Goal: Use online tool/utility: Utilize a website feature to perform a specific function

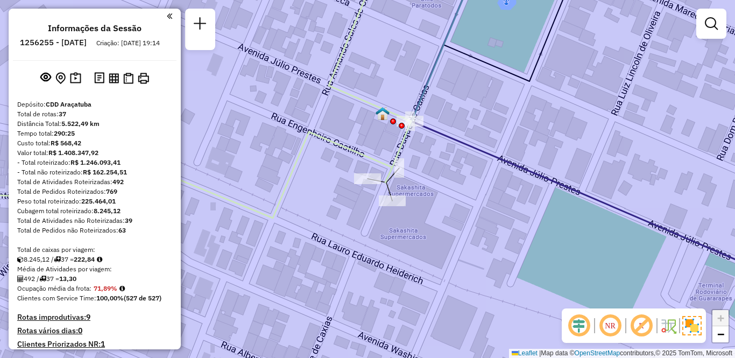
scroll to position [1839, 0]
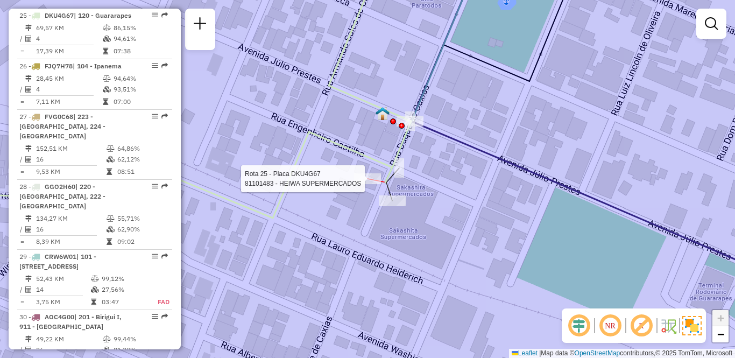
select select "**********"
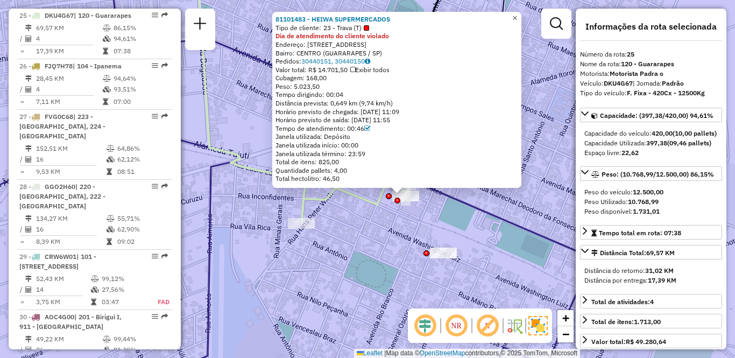
click at [517, 13] on span "×" at bounding box center [514, 17] width 5 height 9
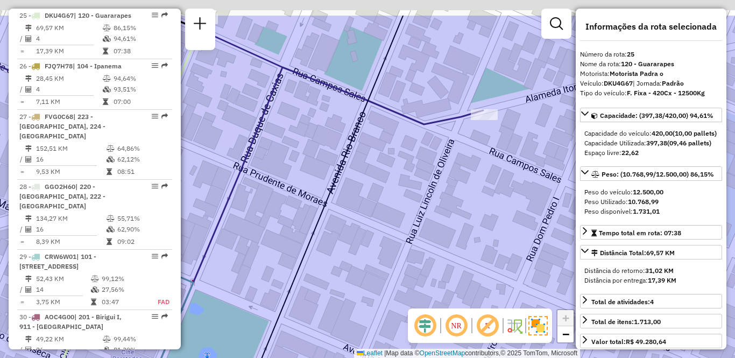
drag, startPoint x: 479, startPoint y: 101, endPoint x: 450, endPoint y: 206, distance: 108.9
click at [450, 206] on div "Janela de atendimento Grade de atendimento Capacidade Transportadoras Veículos …" at bounding box center [367, 179] width 735 height 358
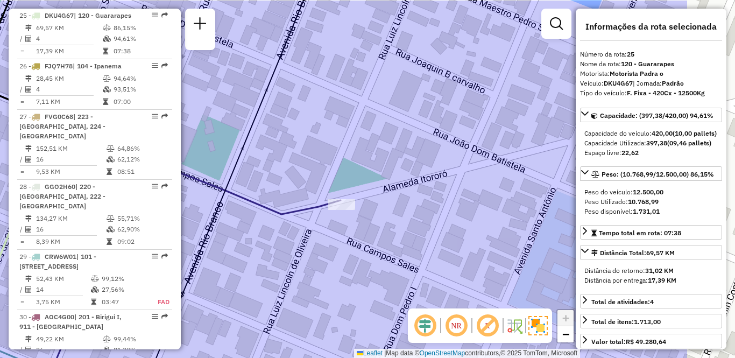
drag, startPoint x: 481, startPoint y: 178, endPoint x: 360, endPoint y: 214, distance: 126.3
click at [360, 214] on div "Janela de atendimento Grade de atendimento Capacidade Transportadoras Veículos …" at bounding box center [367, 179] width 735 height 358
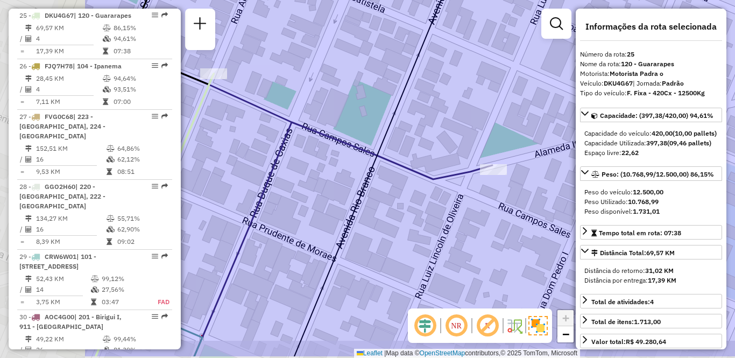
drag, startPoint x: 284, startPoint y: 222, endPoint x: 443, endPoint y: 184, distance: 163.1
click at [443, 184] on icon at bounding box center [288, 203] width 407 height 306
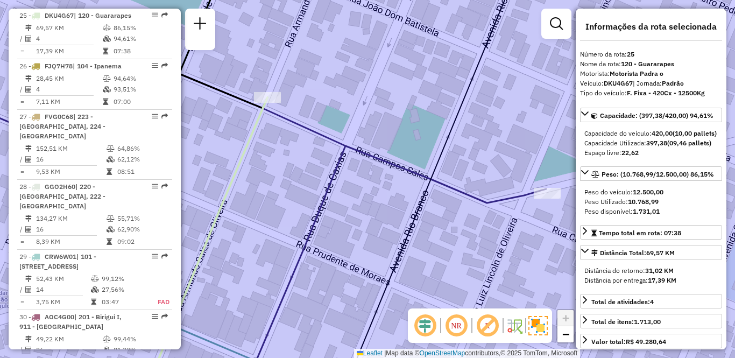
drag, startPoint x: 280, startPoint y: 229, endPoint x: 335, endPoint y: 253, distance: 60.3
click at [335, 253] on div "Janela de atendimento Grade de atendimento Capacidade Transportadoras Veículos …" at bounding box center [367, 179] width 735 height 358
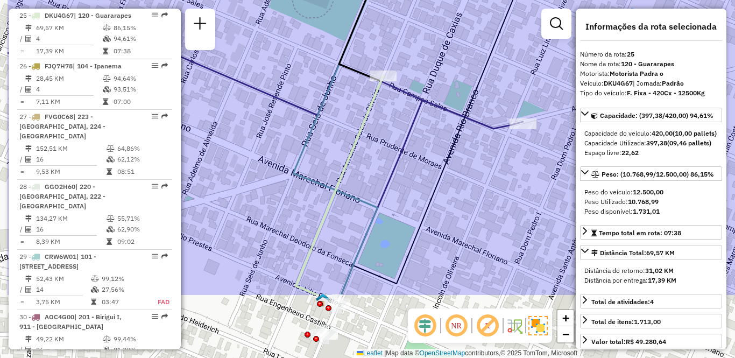
drag, startPoint x: 289, startPoint y: 207, endPoint x: 370, endPoint y: 153, distance: 97.4
click at [370, 153] on div "Janela de atendimento Grade de atendimento Capacidade Transportadoras Veículos …" at bounding box center [367, 179] width 735 height 358
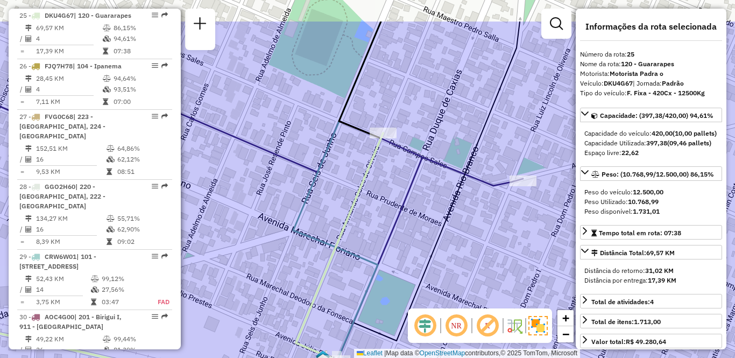
drag, startPoint x: 372, startPoint y: 187, endPoint x: 372, endPoint y: 235, distance: 48.4
click at [372, 281] on div "Janela de atendimento Grade de atendimento Capacidade Transportadoras Veículos …" at bounding box center [367, 179] width 735 height 358
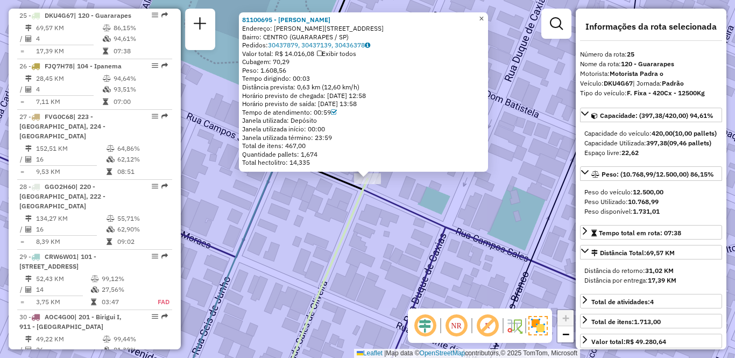
click at [484, 14] on span "×" at bounding box center [481, 18] width 5 height 9
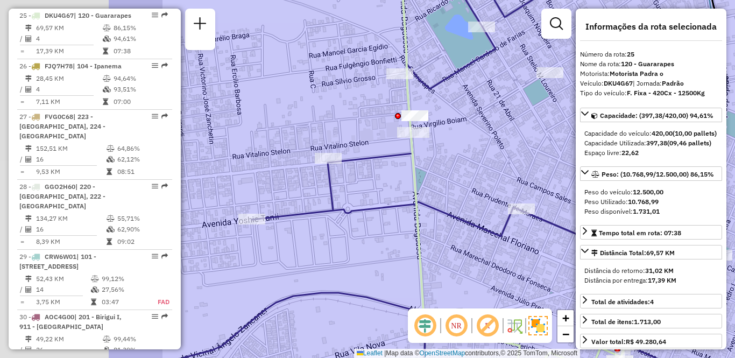
drag, startPoint x: 310, startPoint y: 128, endPoint x: 492, endPoint y: 147, distance: 183.3
click at [492, 147] on div "Janela de atendimento Grade de atendimento Capacidade Transportadoras Veículos …" at bounding box center [367, 179] width 735 height 358
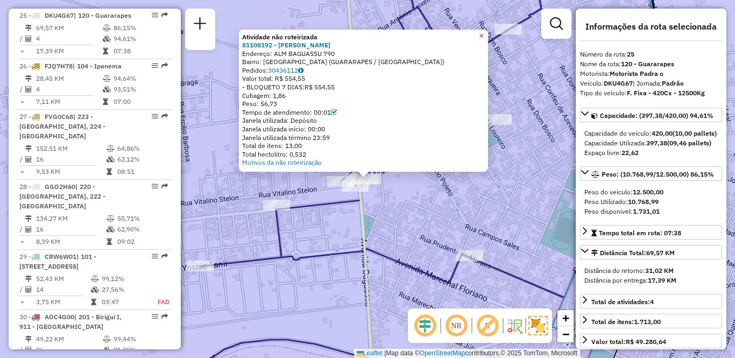
click at [488, 31] on link "×" at bounding box center [481, 36] width 13 height 13
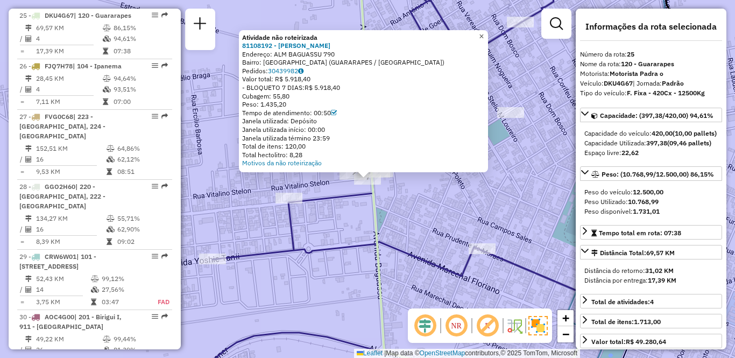
click at [484, 32] on span "×" at bounding box center [481, 36] width 5 height 9
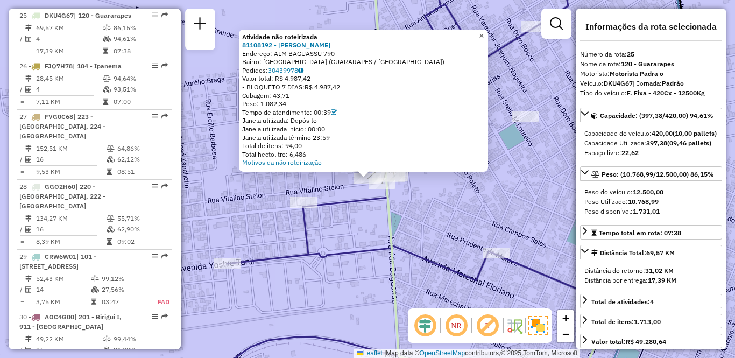
click at [484, 31] on span "×" at bounding box center [481, 35] width 5 height 9
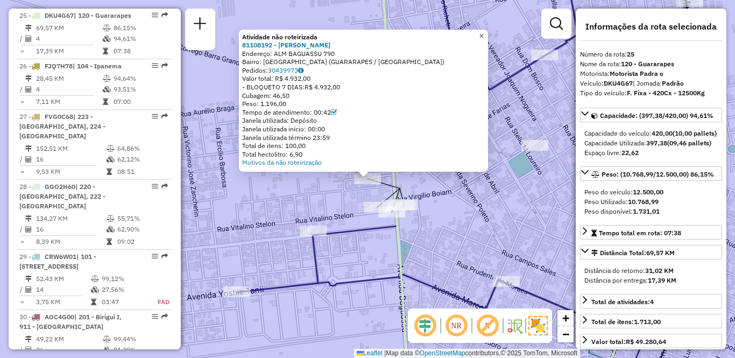
click at [483, 33] on link "×" at bounding box center [481, 36] width 13 height 13
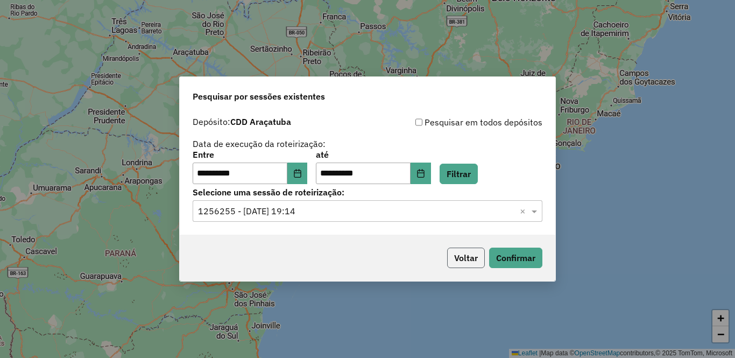
click at [468, 263] on button "Voltar" at bounding box center [466, 257] width 38 height 20
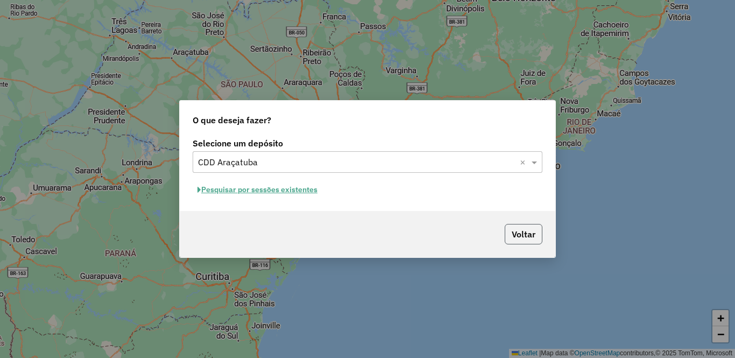
click at [529, 241] on button "Voltar" at bounding box center [524, 234] width 38 height 20
